Goal: Task Accomplishment & Management: Contribute content

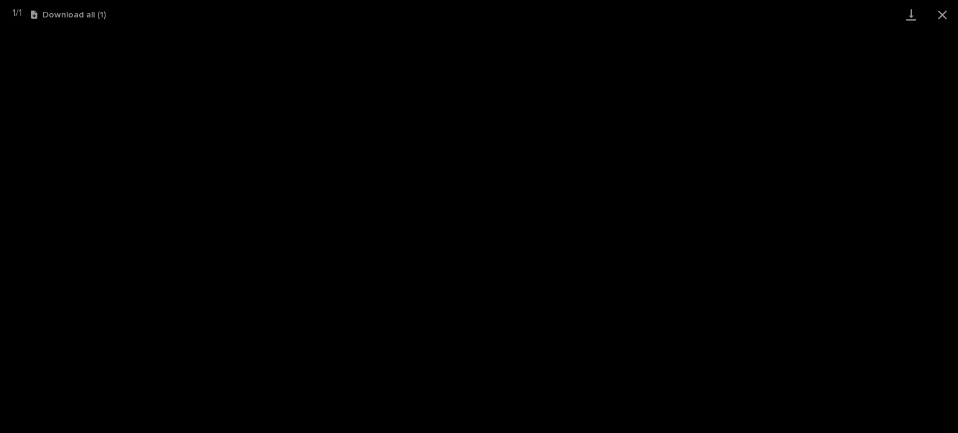
scroll to position [187, 0]
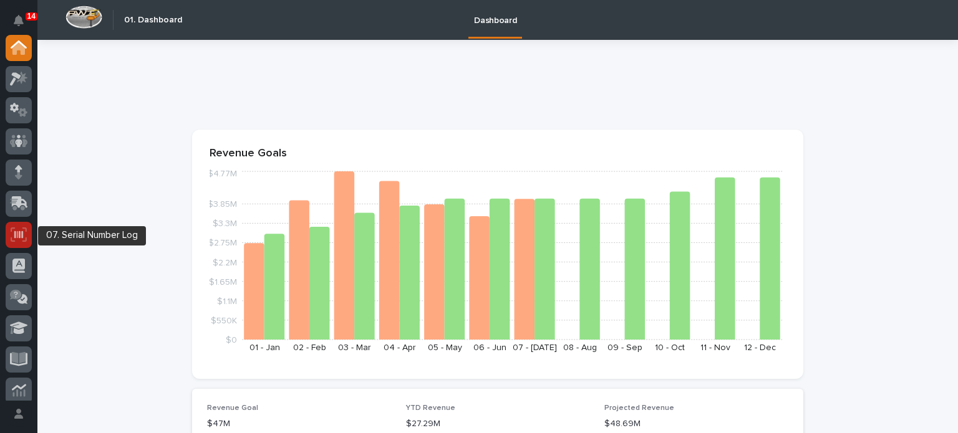
click at [26, 231] on icon at bounding box center [19, 235] width 16 height 14
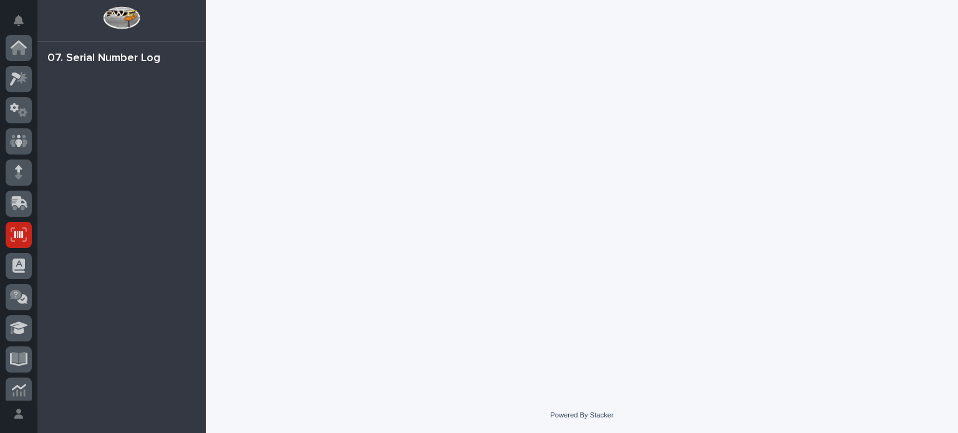
scroll to position [187, 0]
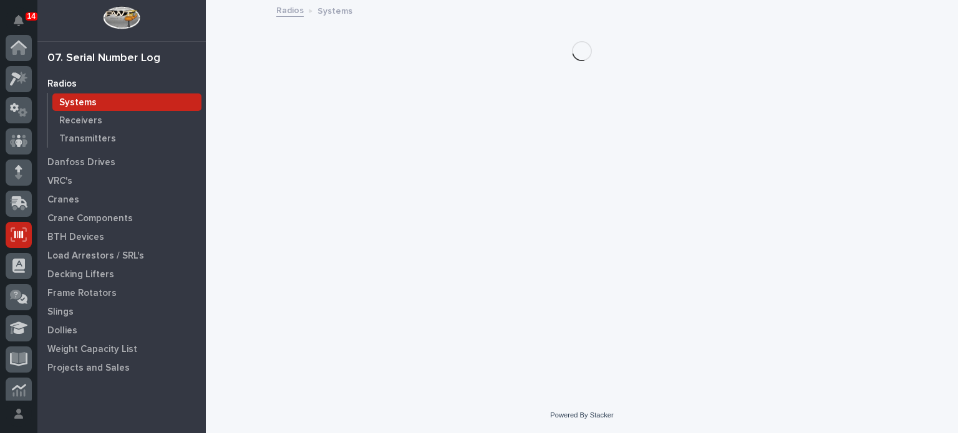
scroll to position [187, 0]
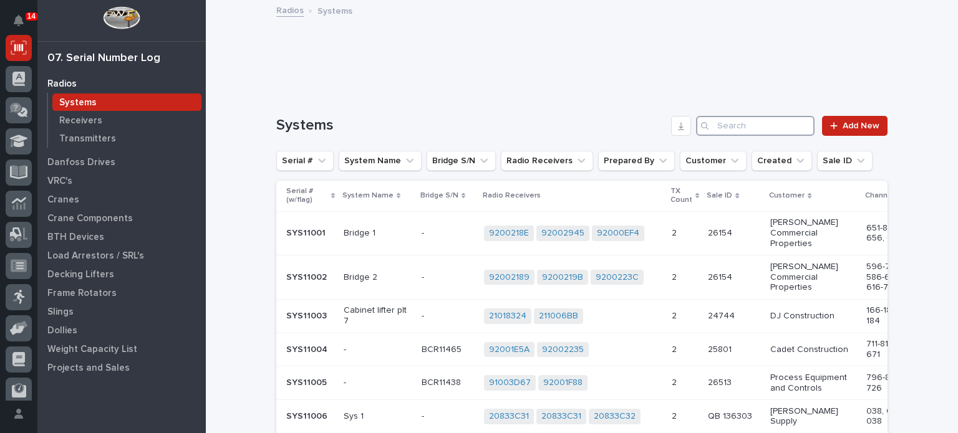
click at [733, 122] on input "Search" at bounding box center [755, 126] width 118 height 20
click at [84, 216] on p "Crane Components" at bounding box center [89, 218] width 85 height 11
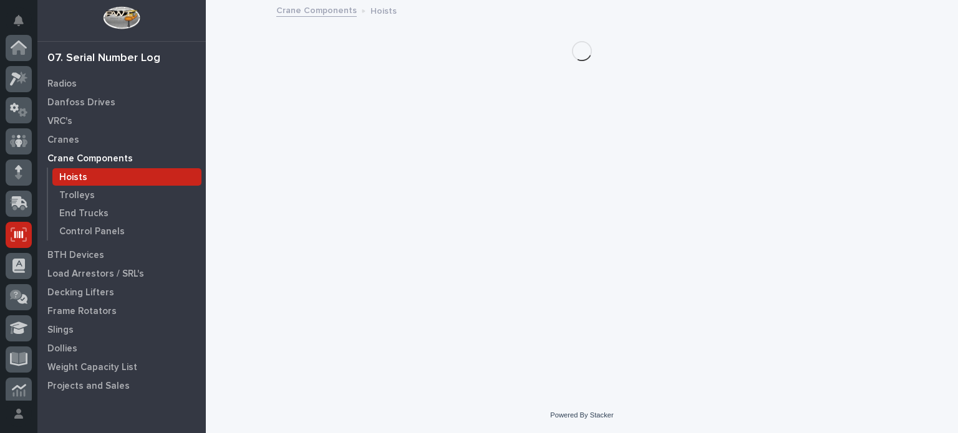
scroll to position [187, 0]
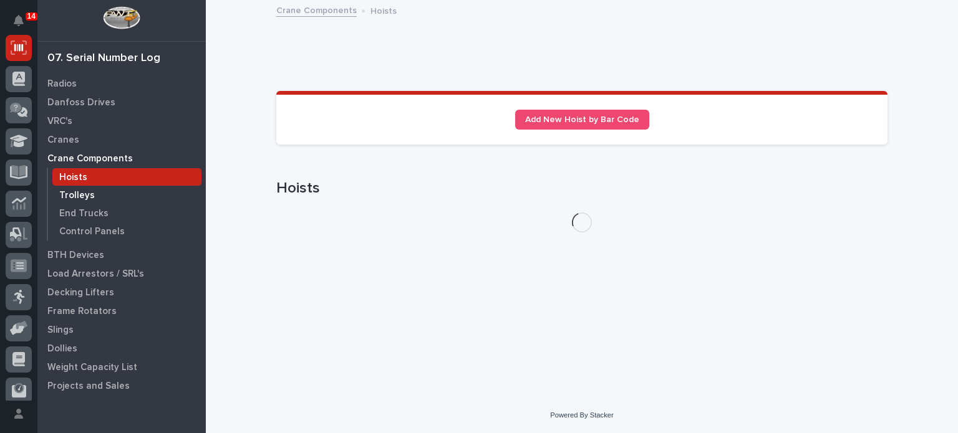
click at [99, 186] on div "Trolleys" at bounding box center [126, 194] width 149 height 17
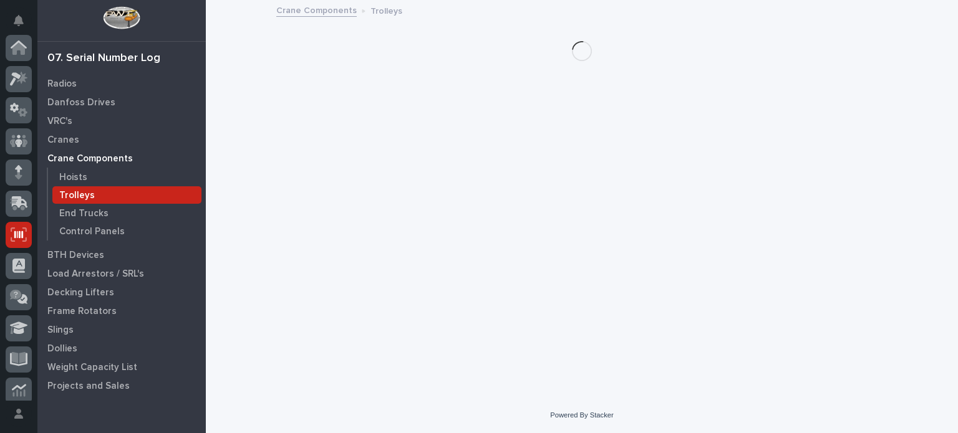
scroll to position [187, 0]
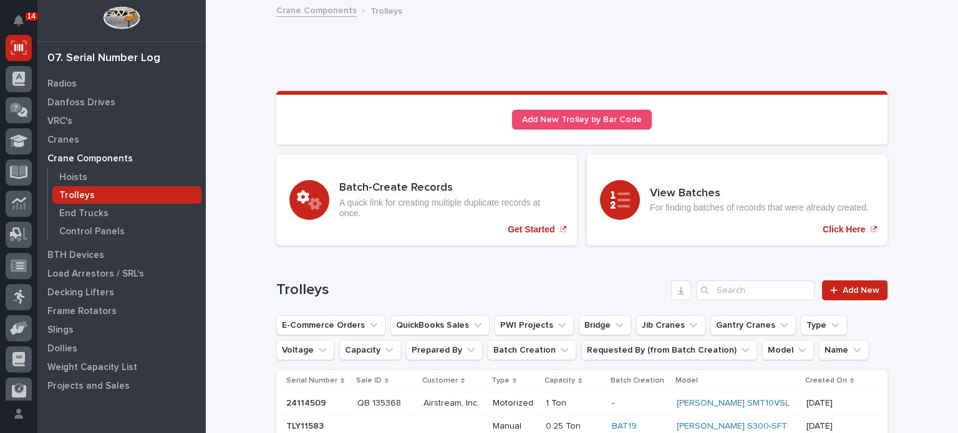
click at [711, 291] on div "Search" at bounding box center [706, 291] width 20 height 20
click at [738, 291] on input "Search" at bounding box center [755, 291] width 118 height 20
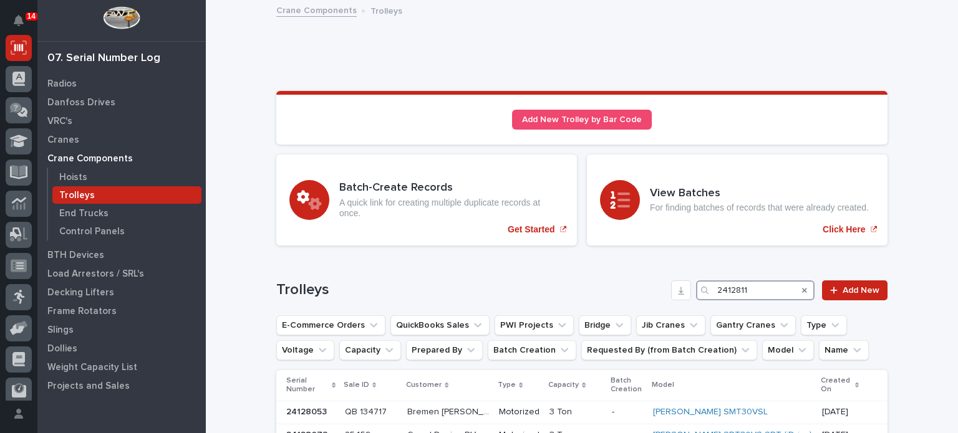
type input "24128118"
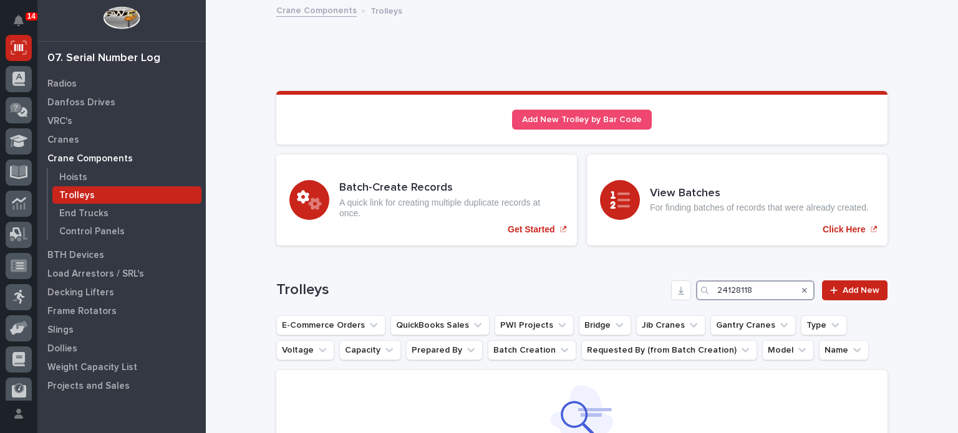
drag, startPoint x: 753, startPoint y: 289, endPoint x: 704, endPoint y: 289, distance: 49.3
click at [704, 289] on div "24128118" at bounding box center [755, 291] width 118 height 20
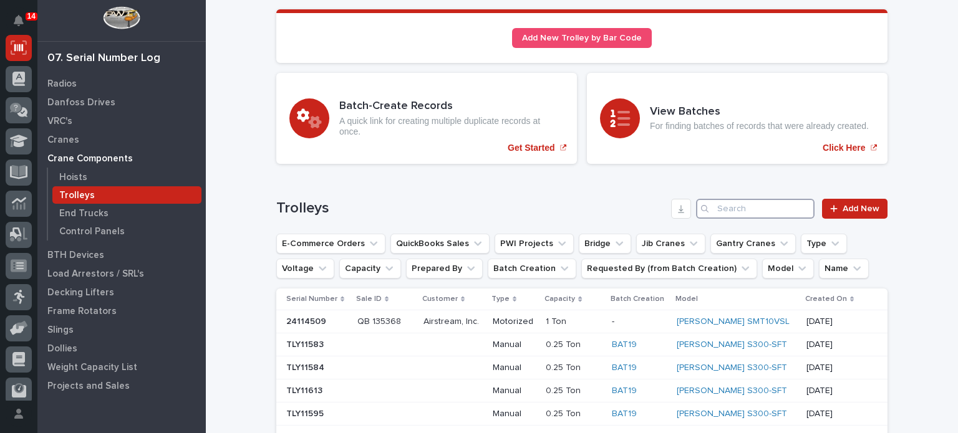
scroll to position [120, 0]
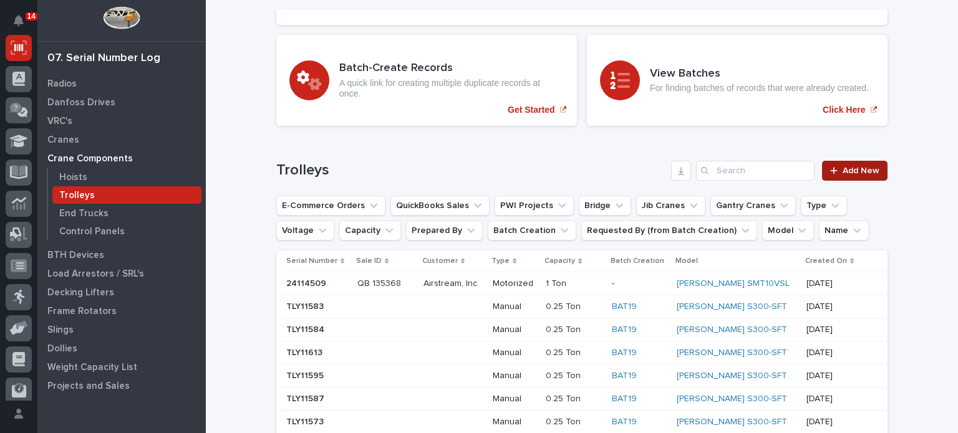
click at [845, 170] on span "Add New" at bounding box center [860, 170] width 37 height 9
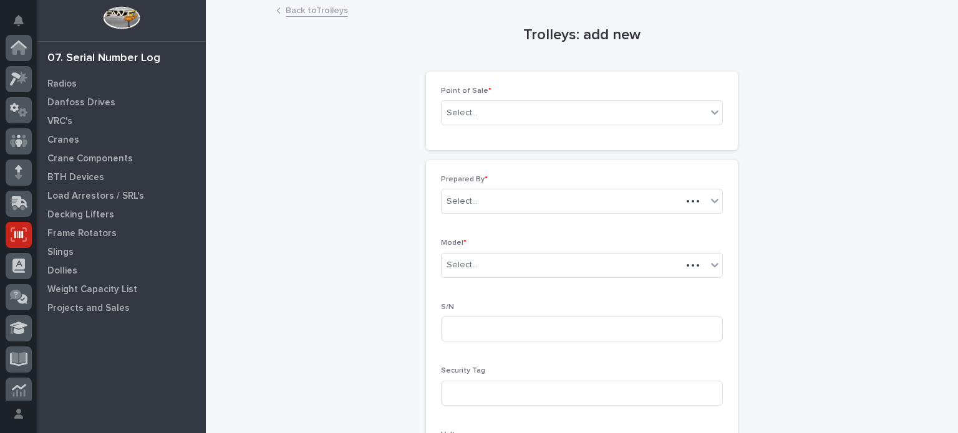
scroll to position [187, 0]
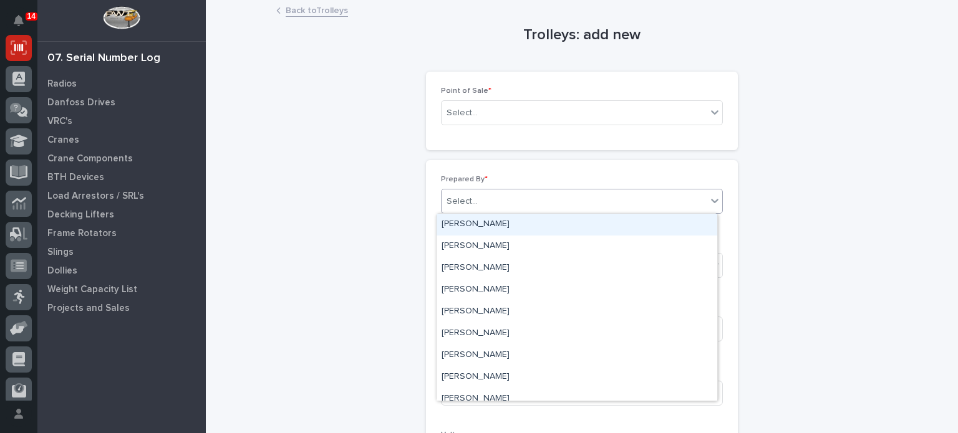
click at [556, 213] on body "14 My Settings Log Out 07. Serial Number Log Radios Danfoss Drives VRC's Cranes…" at bounding box center [479, 216] width 958 height 433
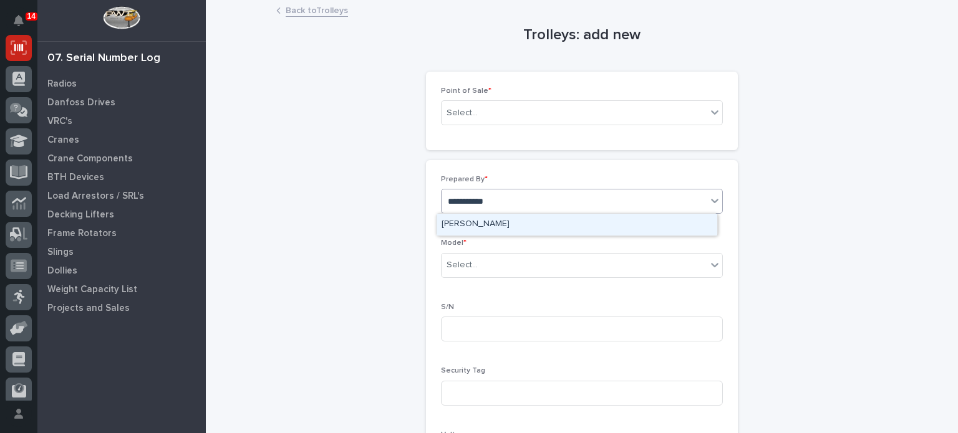
type input "**********"
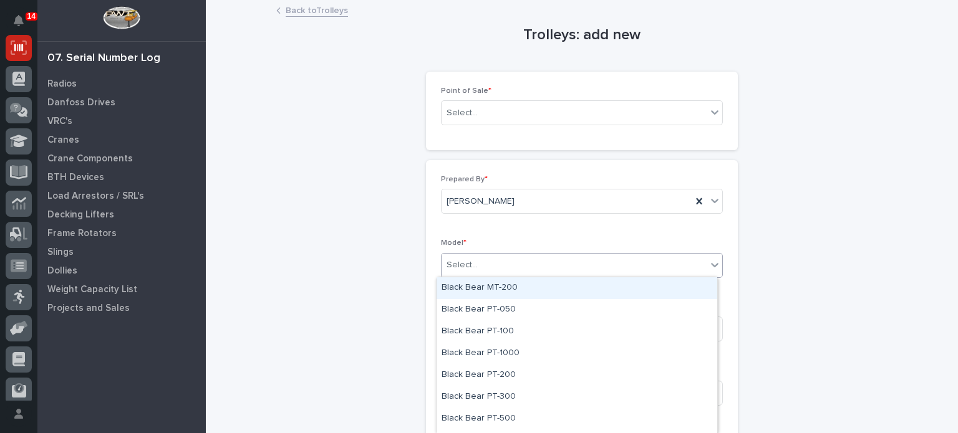
click at [518, 265] on div "Select..." at bounding box center [573, 265] width 265 height 21
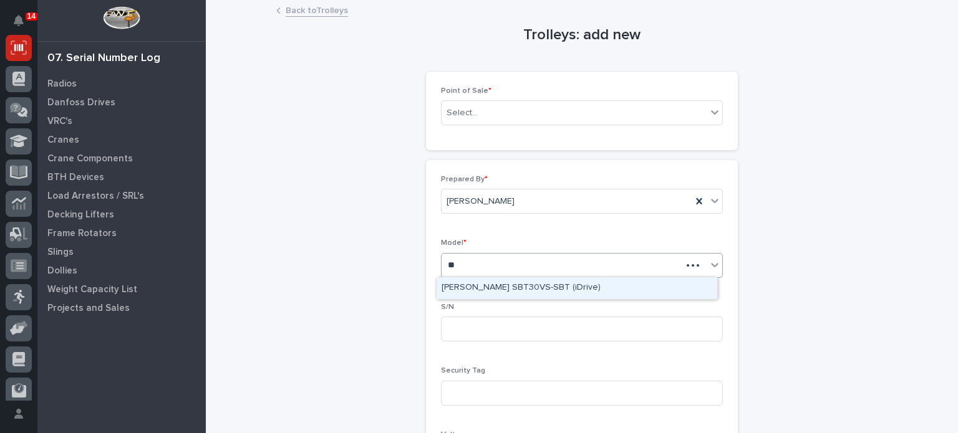
type input "***"
click at [518, 279] on div "Starke SBT30VS-SBT (iDrive)" at bounding box center [576, 288] width 281 height 22
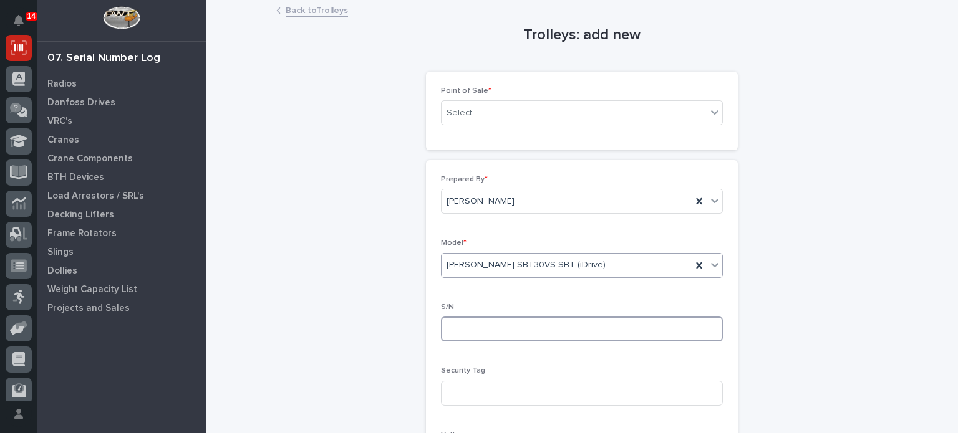
click at [509, 322] on input at bounding box center [582, 329] width 282 height 25
paste input "24128118"
drag, startPoint x: 509, startPoint y: 322, endPoint x: 526, endPoint y: 219, distance: 104.2
click at [526, 219] on div "Prepared By * Brock Miller Model * Starke SBT30VS-SBT (iDrive) S/N 24128118 Sec…" at bounding box center [582, 368] width 282 height 386
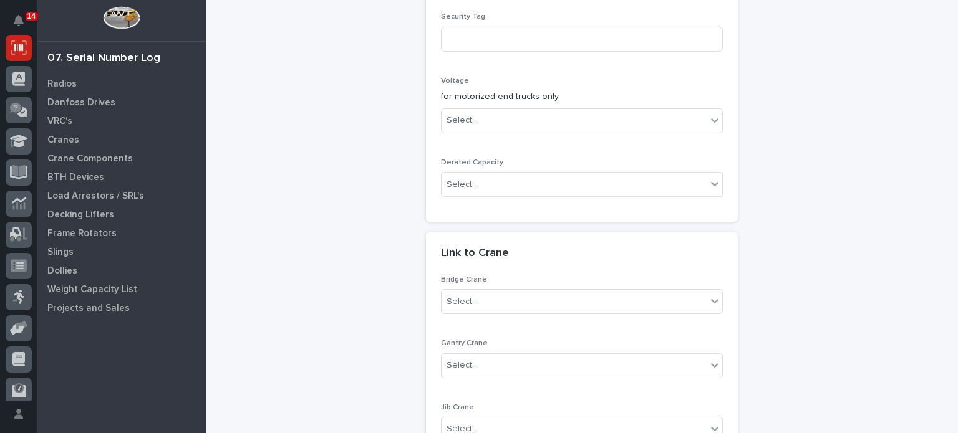
scroll to position [355, 0]
type input "24128118"
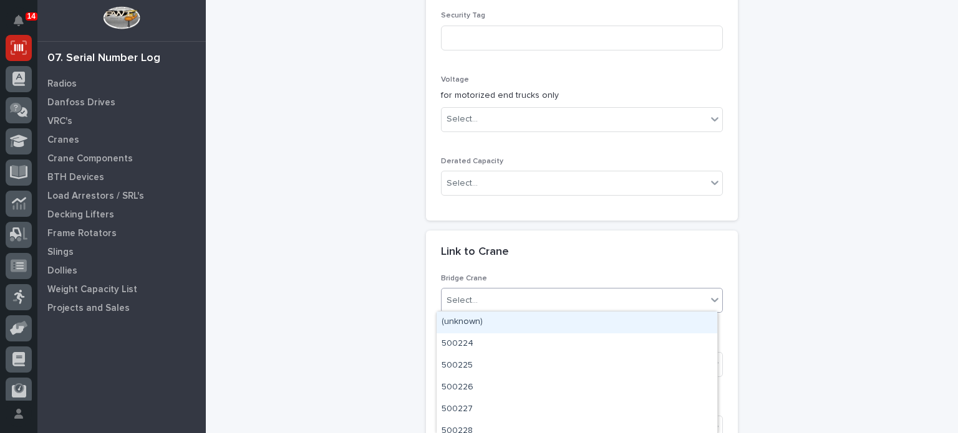
click at [495, 297] on div "Select..." at bounding box center [573, 301] width 265 height 21
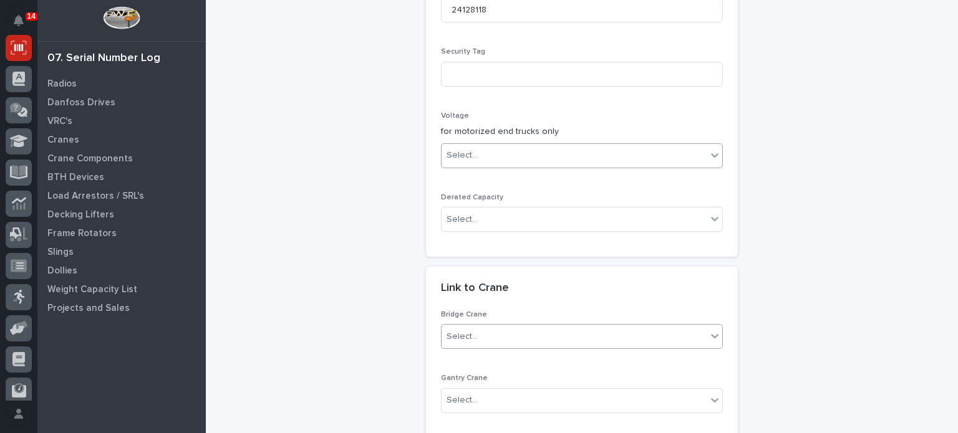
scroll to position [0, 0]
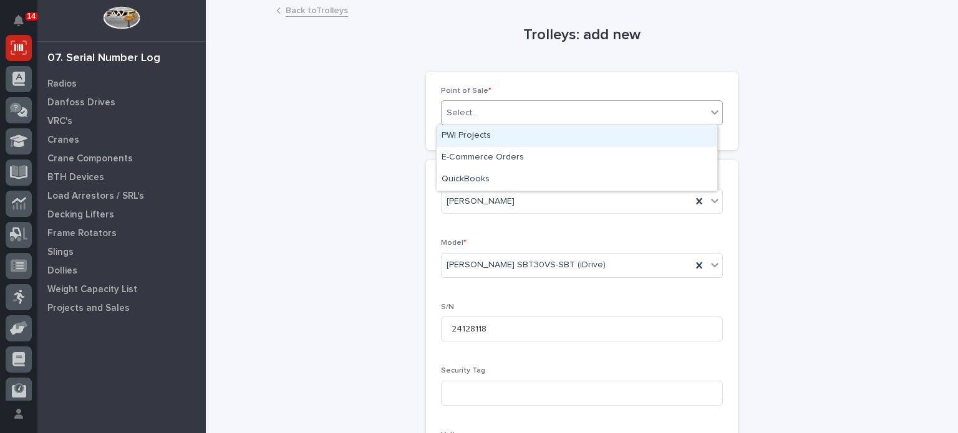
click at [549, 114] on div "Select..." at bounding box center [573, 113] width 265 height 21
click at [544, 127] on div "PWI Projects" at bounding box center [576, 136] width 281 height 22
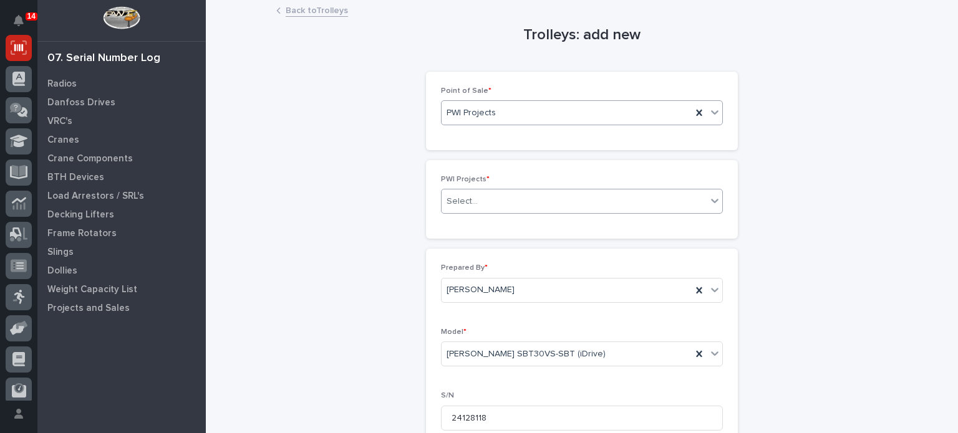
click at [507, 199] on div "Select..." at bounding box center [573, 201] width 265 height 21
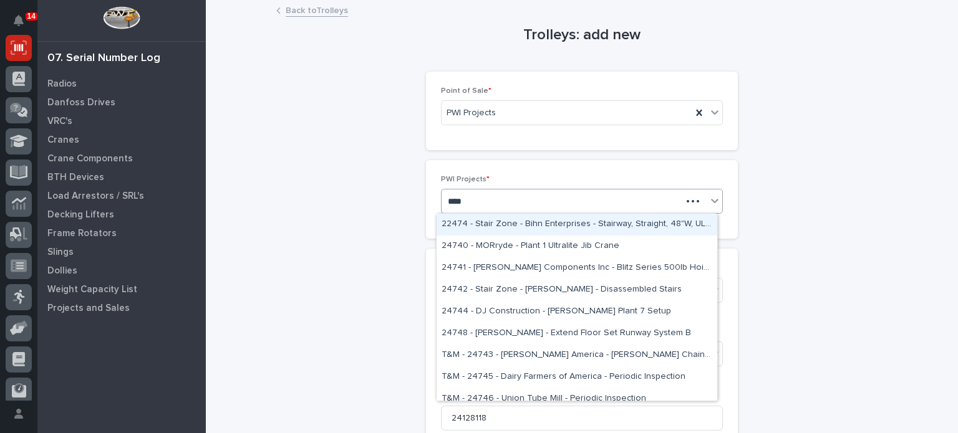
type input "*****"
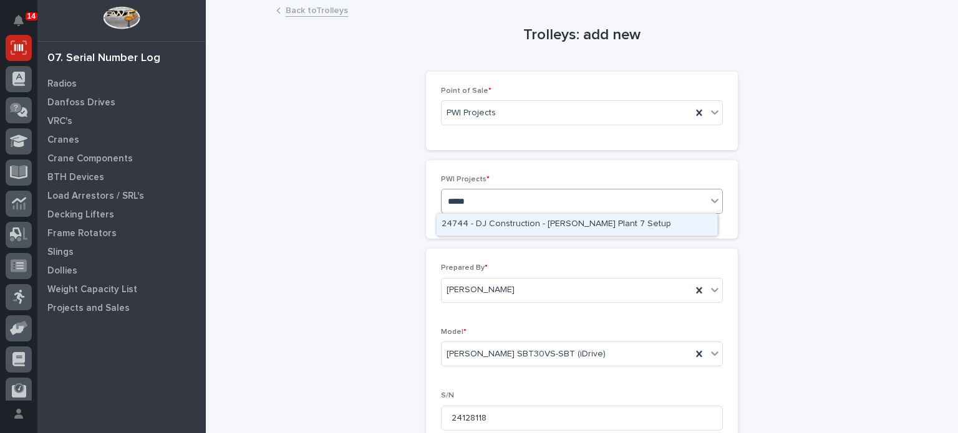
click at [543, 222] on div "24744 - DJ Construction - Brinkley Plant 7 Setup" at bounding box center [576, 225] width 281 height 22
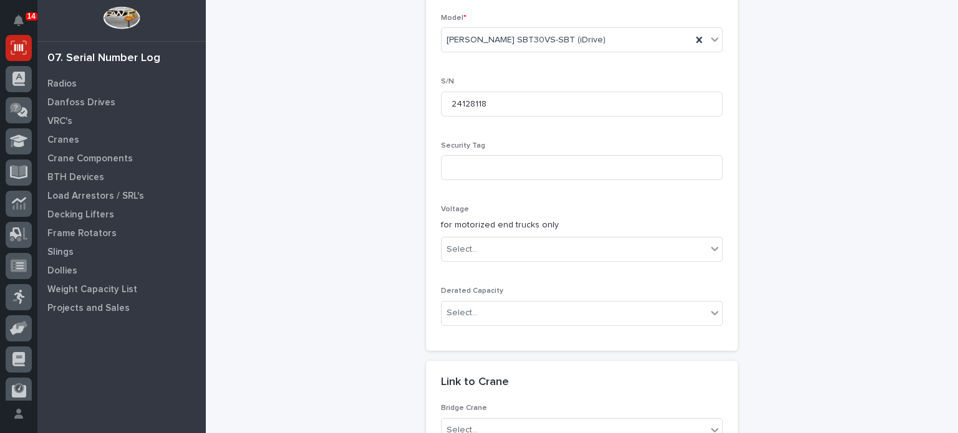
scroll to position [316, 0]
click at [524, 245] on div "Select..." at bounding box center [573, 248] width 265 height 21
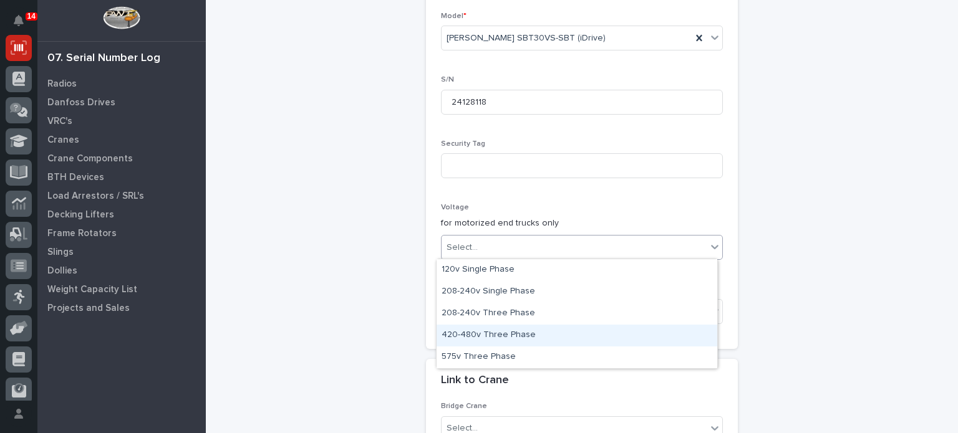
click at [522, 338] on div "420-480v Three Phase" at bounding box center [576, 336] width 281 height 22
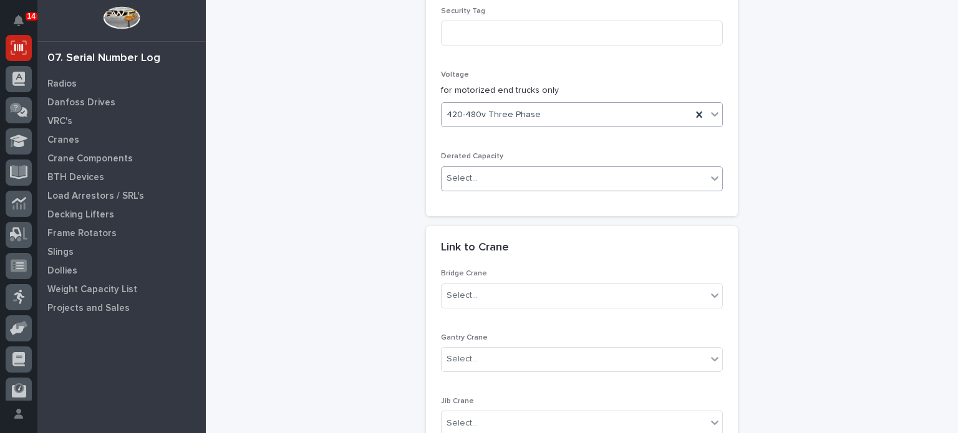
scroll to position [453, 0]
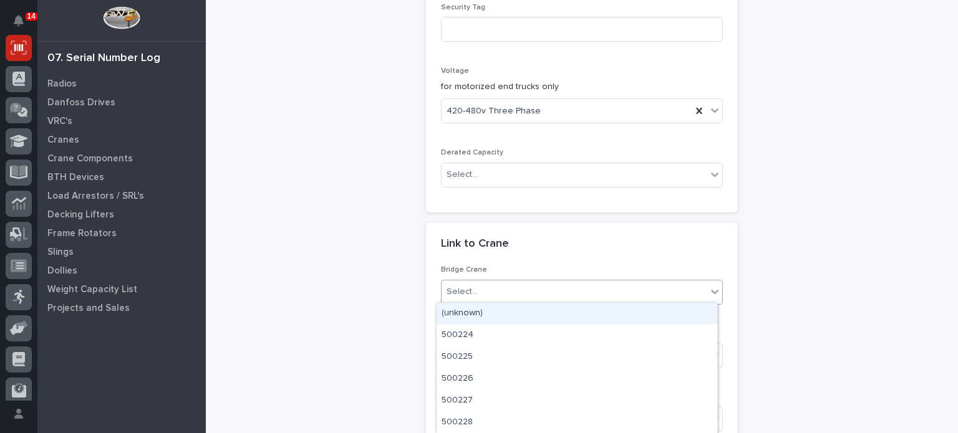
click at [489, 284] on div "Select..." at bounding box center [573, 292] width 265 height 21
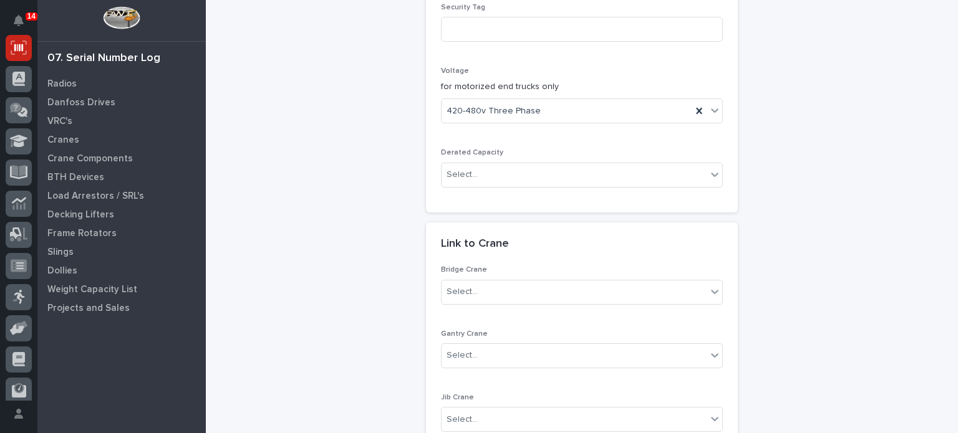
click at [546, 214] on div "Loading... Saving… Prepared By * Brock Miller Model * Starke SBT30VS-SBT (iDriv…" at bounding box center [582, 9] width 312 height 426
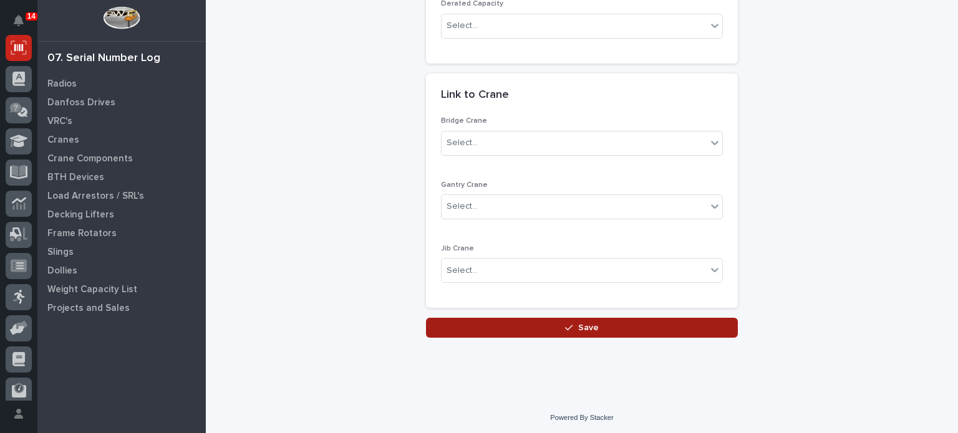
click at [568, 326] on icon "button" at bounding box center [568, 328] width 7 height 9
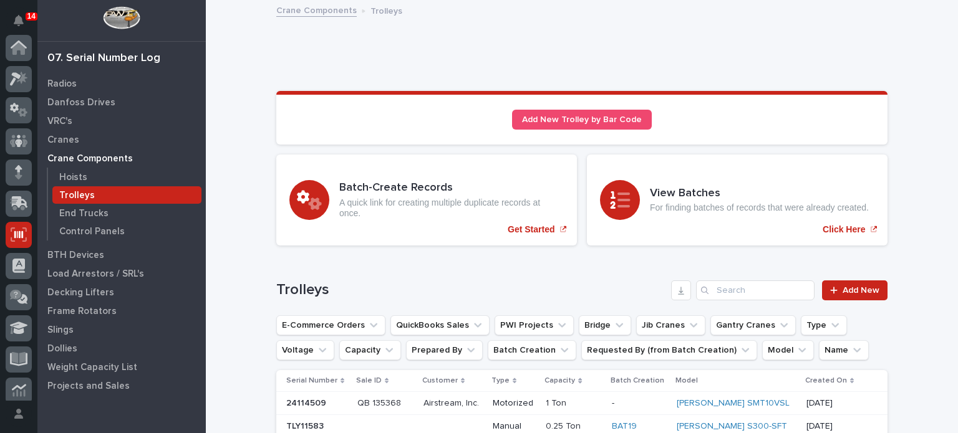
scroll to position [187, 0]
